Goal: Information Seeking & Learning: Learn about a topic

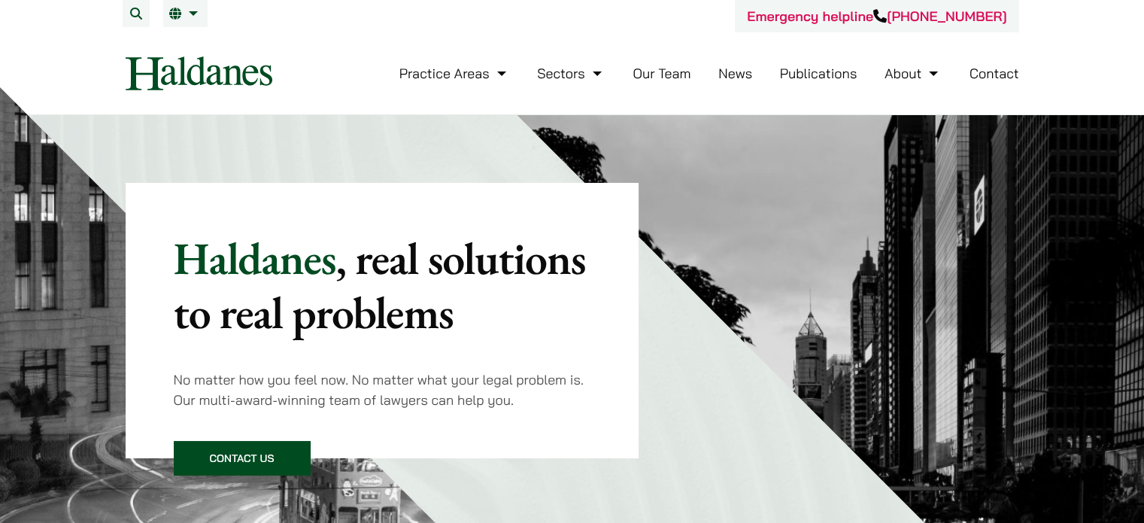
click at [664, 74] on link "Our Team" at bounding box center [662, 73] width 58 height 17
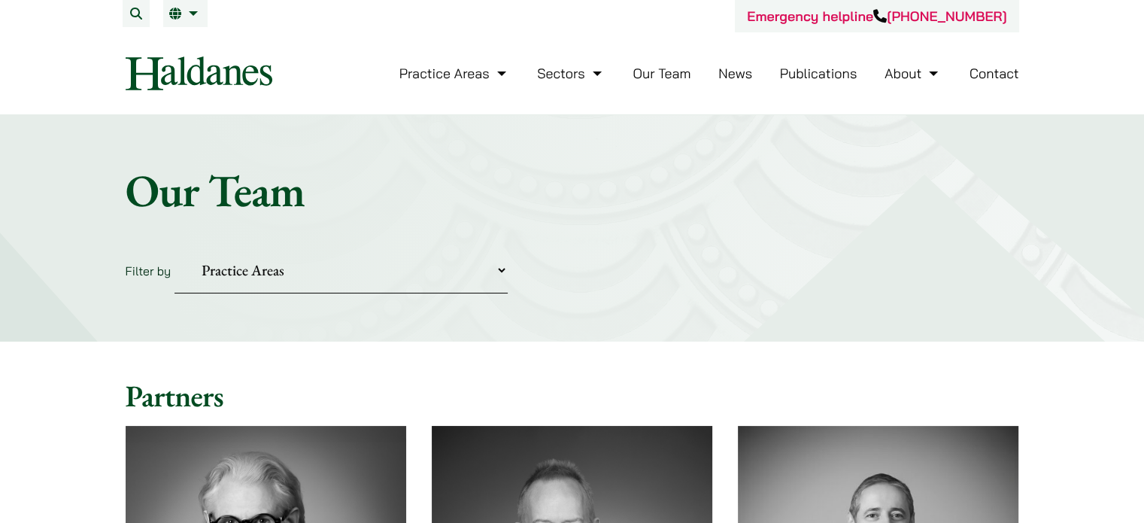
scroll to position [150, 0]
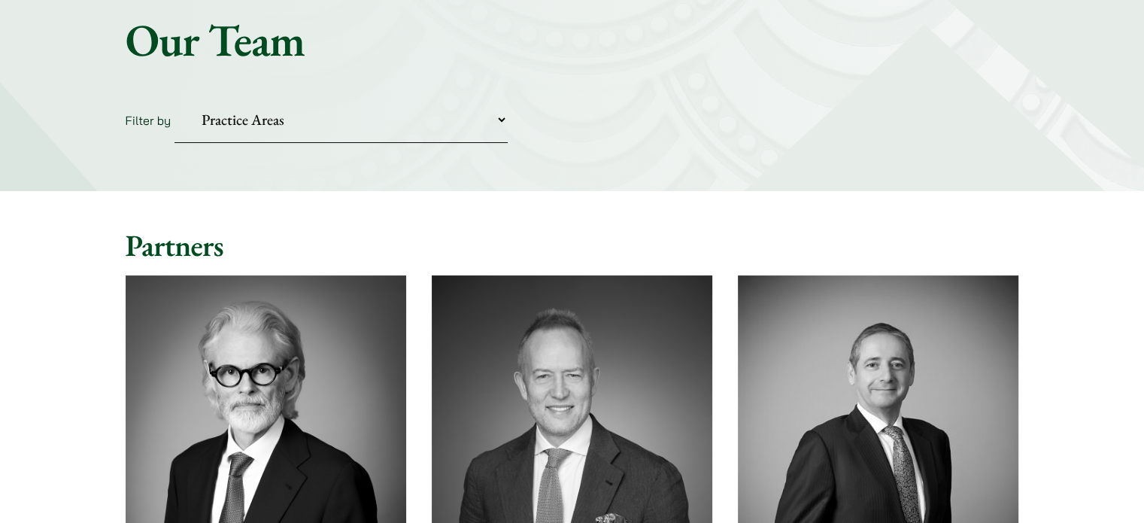
click at [247, 120] on select "Practice Areas Antitrust and Competition Civil Litigation & Dispute Resolution …" at bounding box center [341, 120] width 333 height 46
select select "corporate-commercial"
click at [175, 97] on select "Practice Areas Antitrust and Competition Civil Litigation & Dispute Resolution …" at bounding box center [341, 120] width 333 height 46
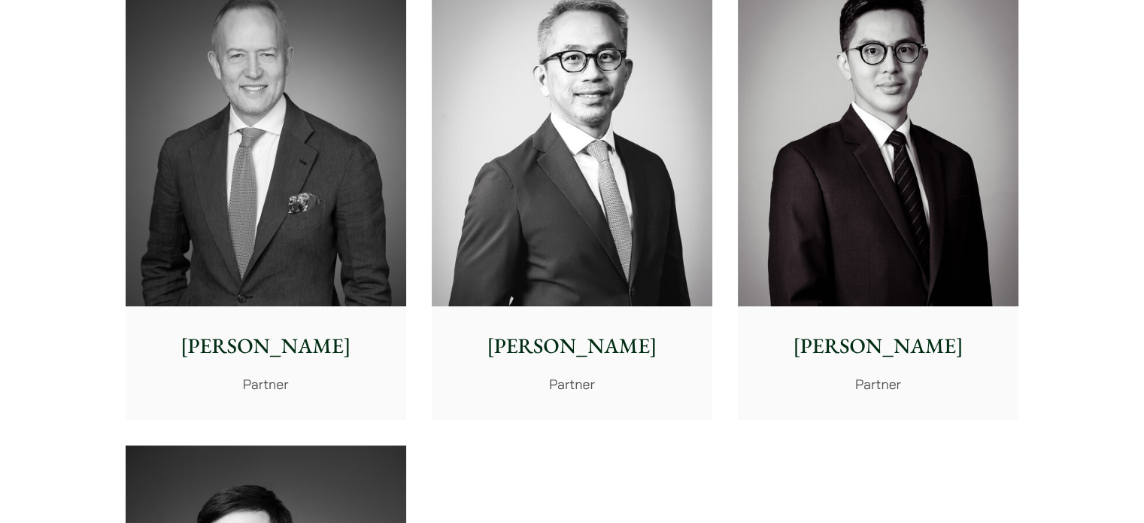
scroll to position [527, 0]
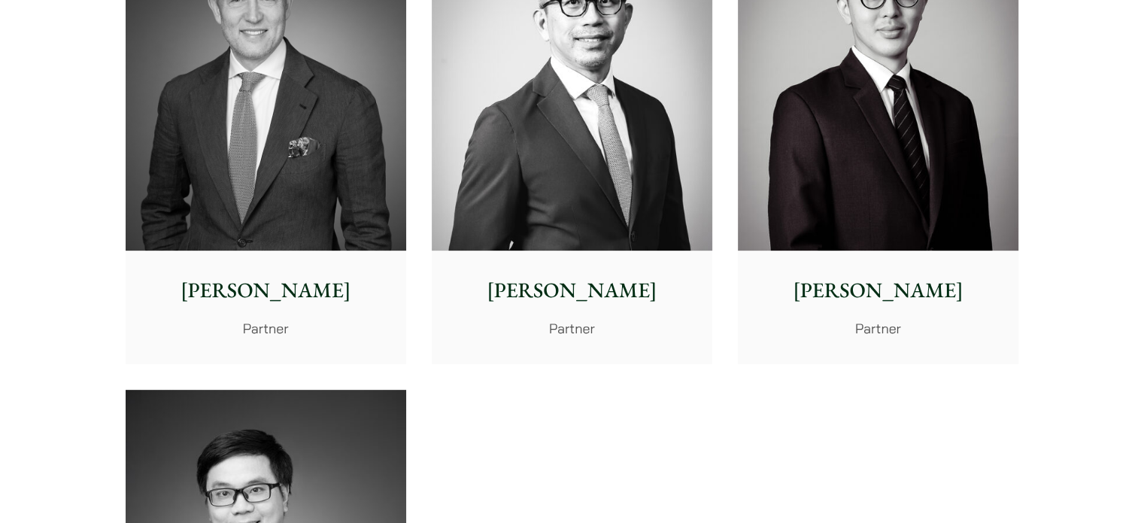
click at [263, 287] on p "John McLellan" at bounding box center [266, 291] width 257 height 32
click at [598, 282] on p "Michael Leow" at bounding box center [572, 291] width 257 height 32
click at [873, 294] on p "Kenley Mak" at bounding box center [878, 291] width 257 height 32
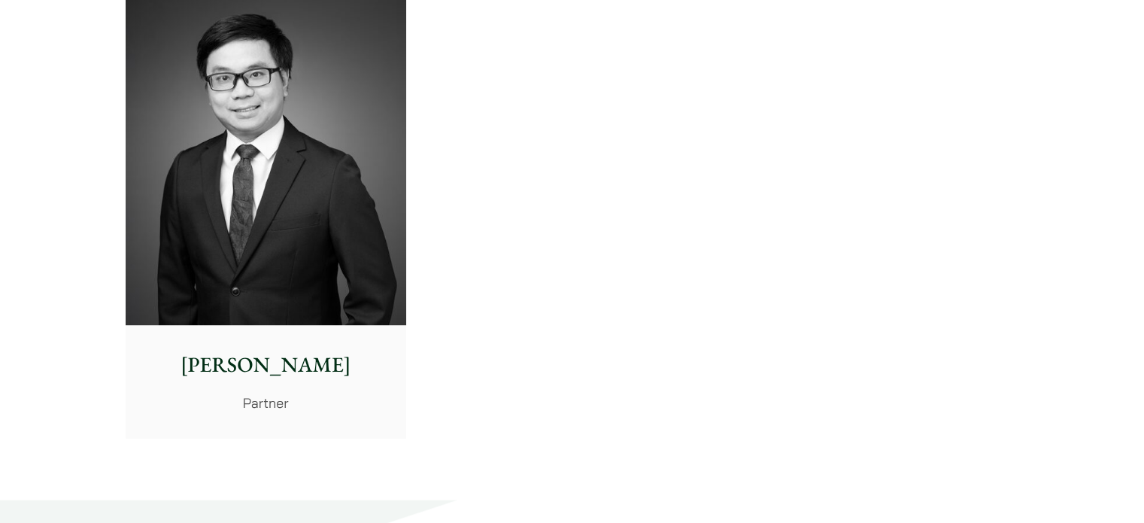
scroll to position [978, 0]
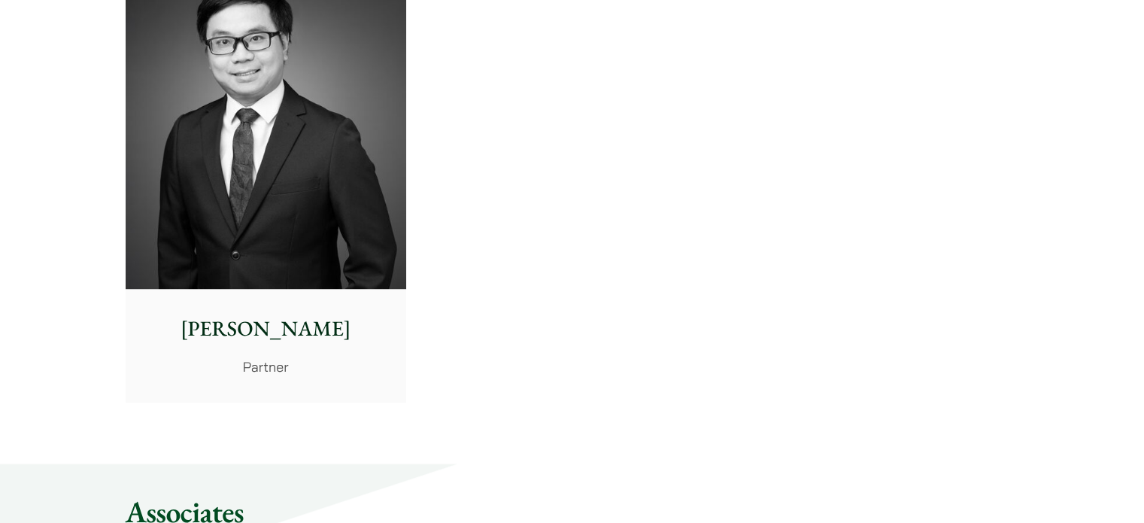
click at [253, 325] on p "[PERSON_NAME]" at bounding box center [266, 329] width 257 height 32
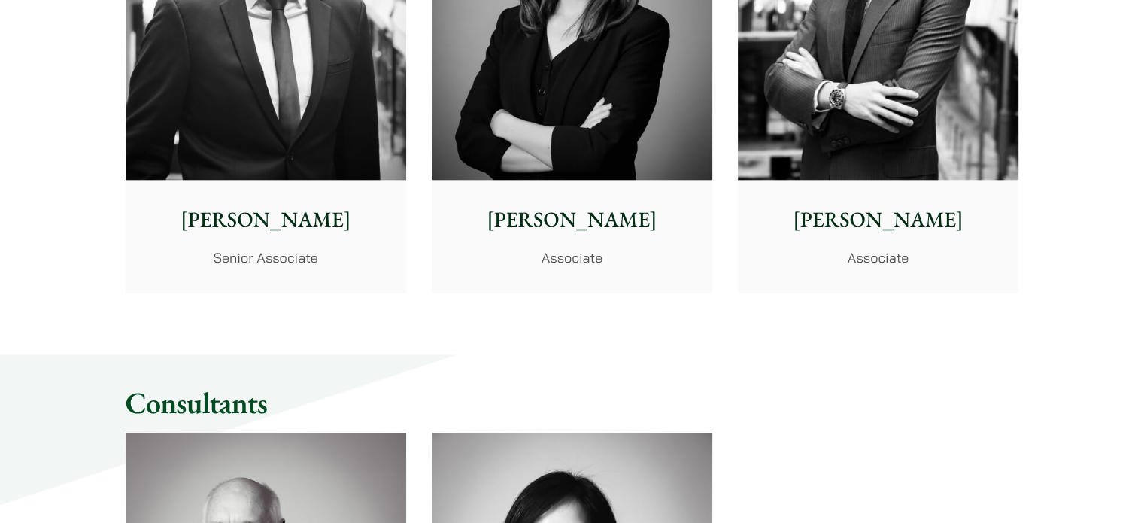
scroll to position [1655, 0]
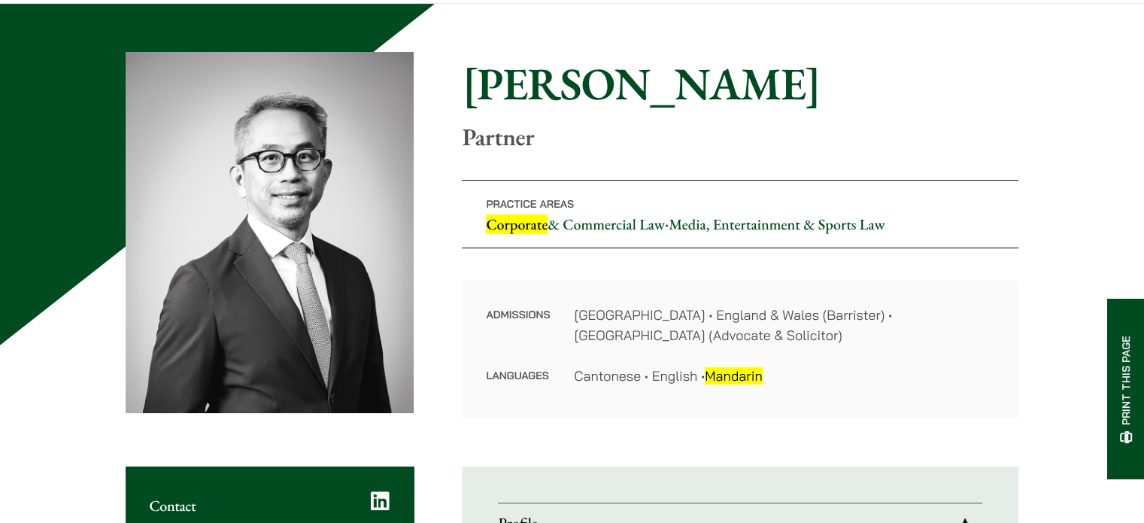
scroll to position [75, 0]
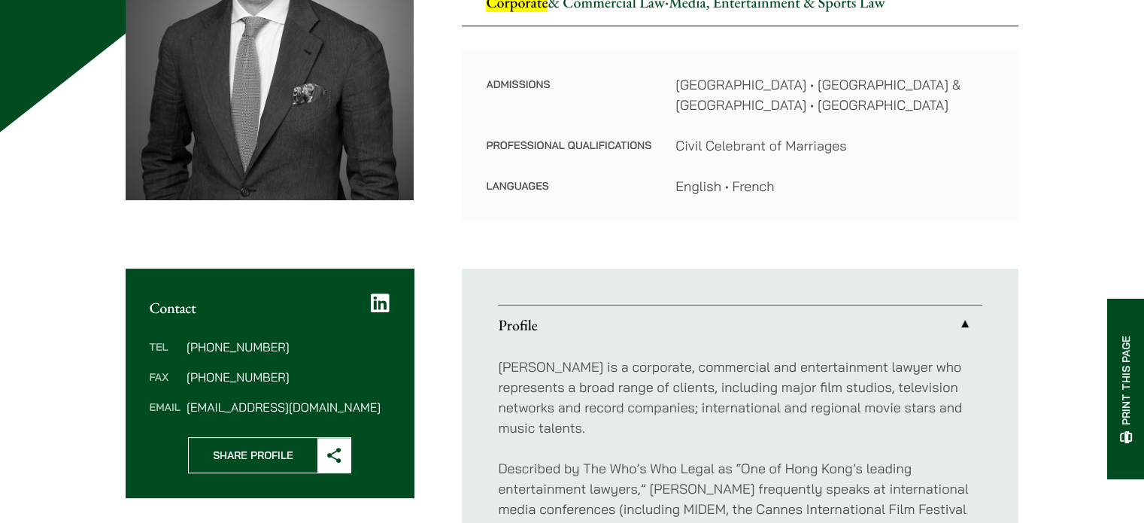
scroll to position [602, 0]
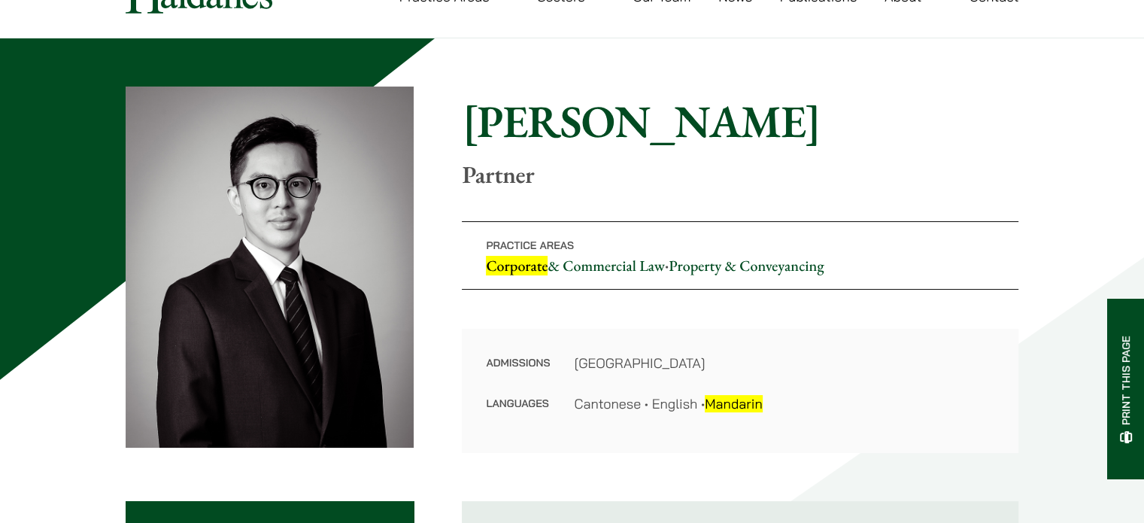
scroll to position [75, 0]
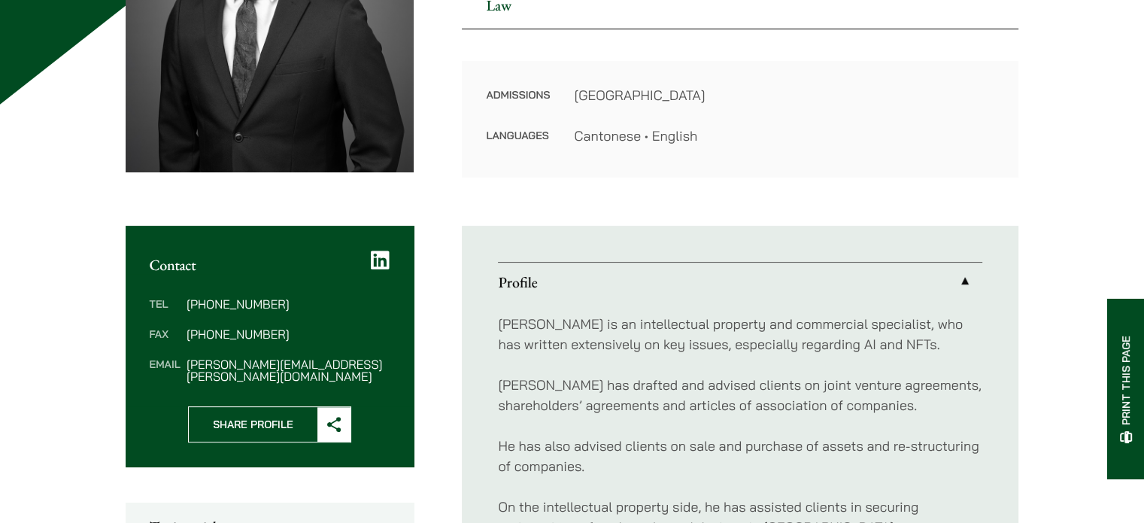
scroll to position [376, 0]
